Goal: Information Seeking & Learning: Check status

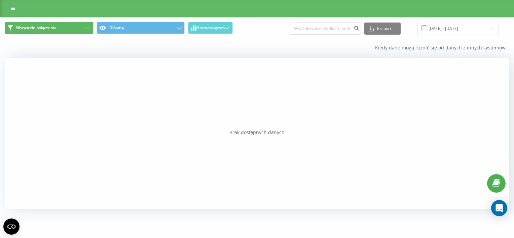
click at [50, 28] on span "Wszystkie połączenia" at bounding box center [36, 27] width 40 height 5
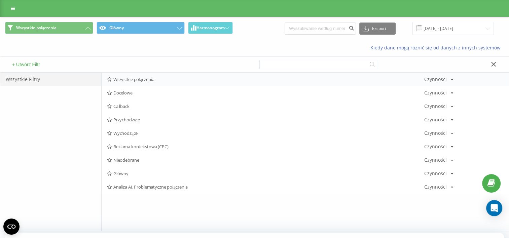
click at [134, 82] on span "Wszystkie połączenia" at bounding box center [265, 79] width 317 height 5
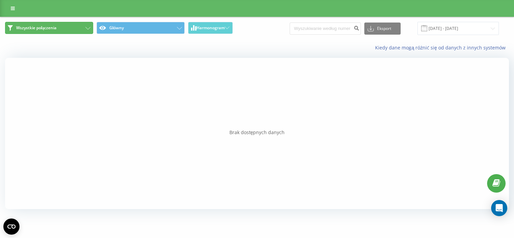
click at [67, 27] on button "Wszystkie połączenia" at bounding box center [49, 28] width 88 height 12
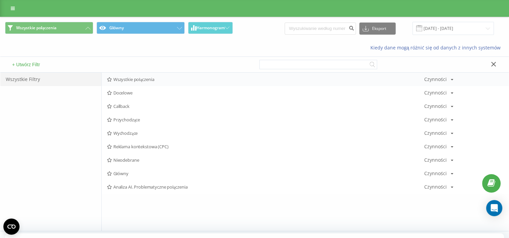
click at [128, 81] on span "Wszystkie połączenia" at bounding box center [265, 79] width 317 height 5
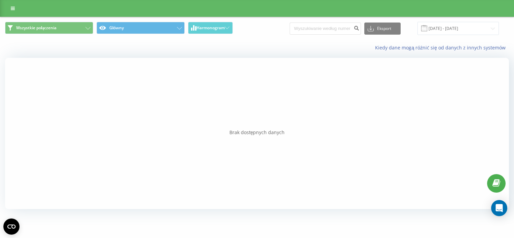
click at [252, 131] on div "Brak dostępnych danych" at bounding box center [257, 132] width 504 height 7
click at [9, 7] on link at bounding box center [13, 8] width 12 height 9
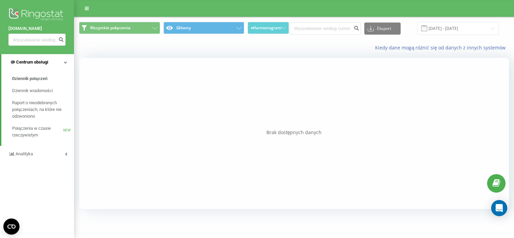
click at [44, 63] on span "Centrum obsługi" at bounding box center [32, 62] width 32 height 5
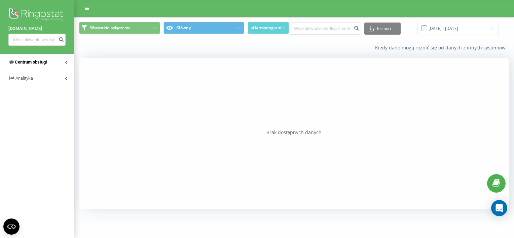
click at [44, 63] on span "Centrum obsługi" at bounding box center [31, 62] width 32 height 5
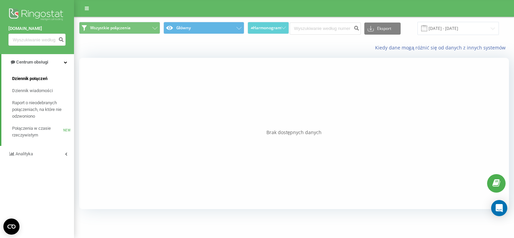
click at [45, 81] on span "Dziennik połączeń" at bounding box center [29, 78] width 35 height 7
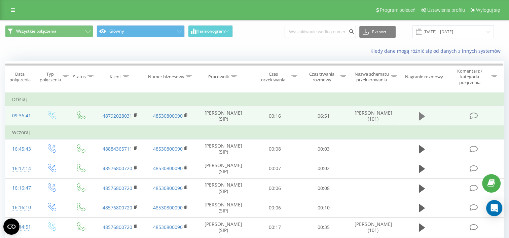
click at [422, 115] on icon at bounding box center [422, 116] width 6 height 8
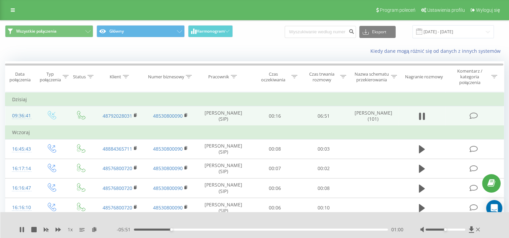
click at [373, 221] on div at bounding box center [250, 221] width 370 height 7
click at [22, 229] on icon at bounding box center [21, 229] width 5 height 5
